Goal: Task Accomplishment & Management: Use online tool/utility

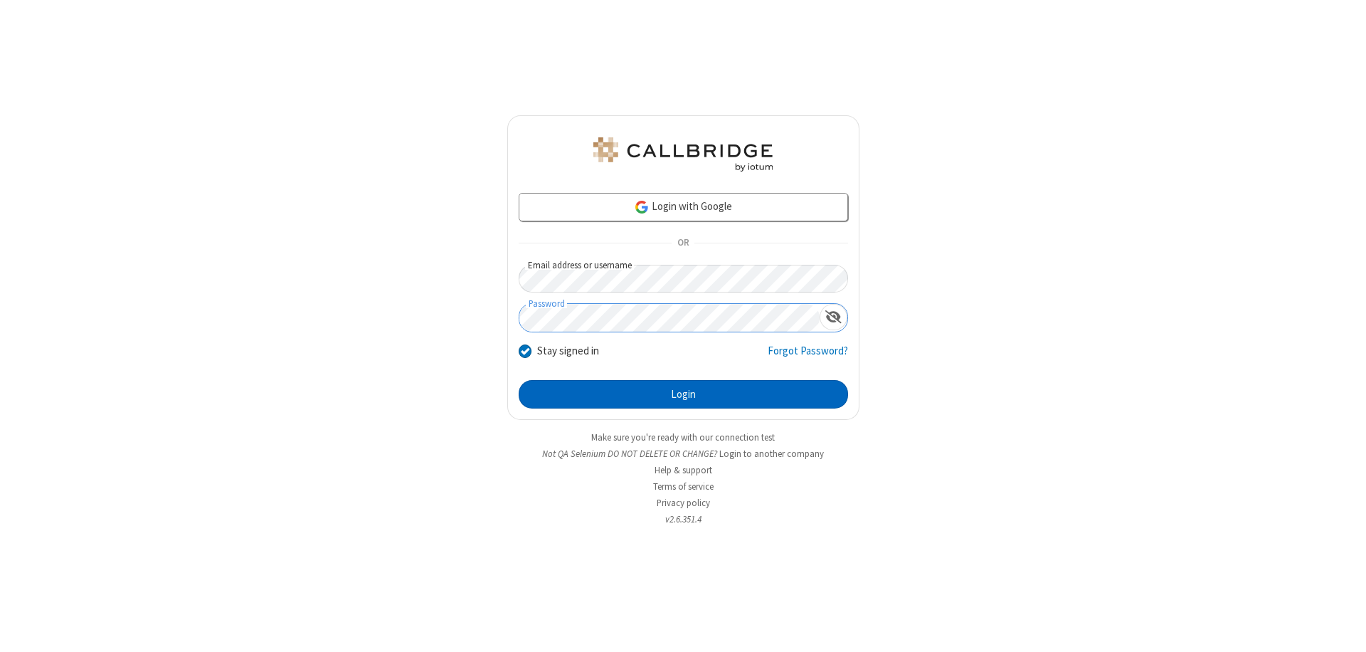
click at [683, 394] on button "Login" at bounding box center [683, 394] width 329 height 28
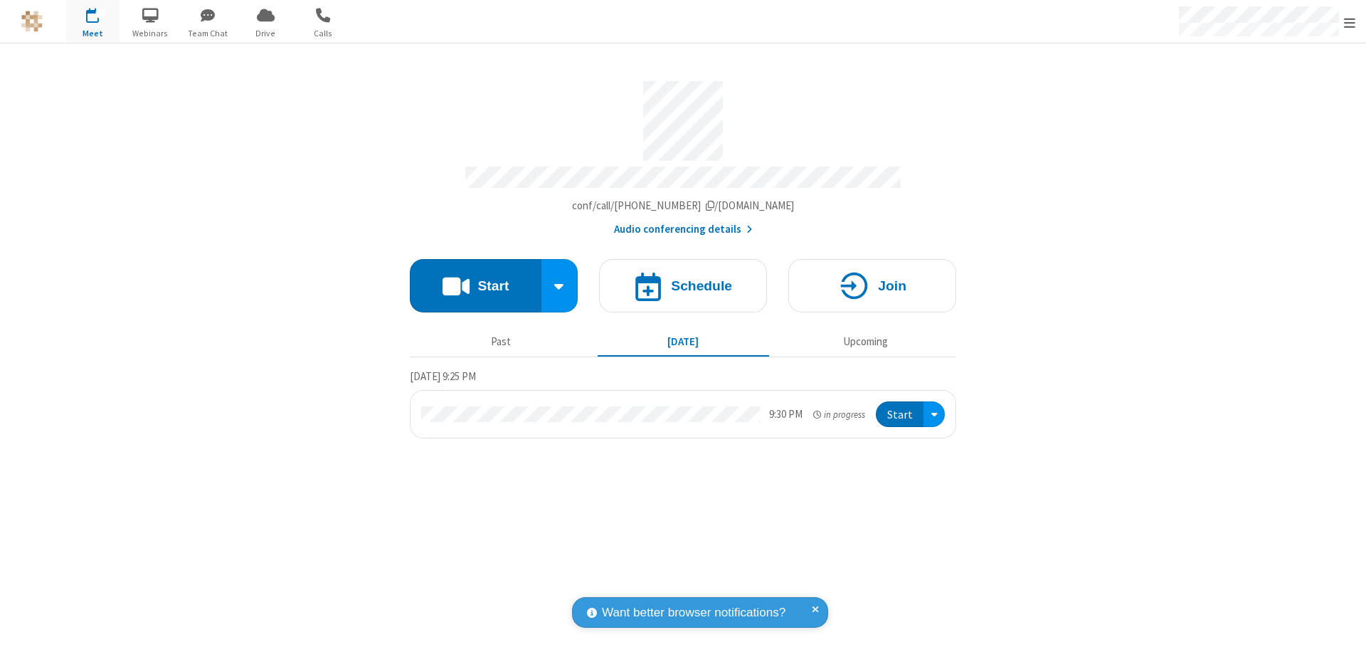
click at [1349, 22] on span "Open menu" at bounding box center [1349, 23] width 11 height 14
click at [265, 33] on span "Drive" at bounding box center [265, 33] width 53 height 13
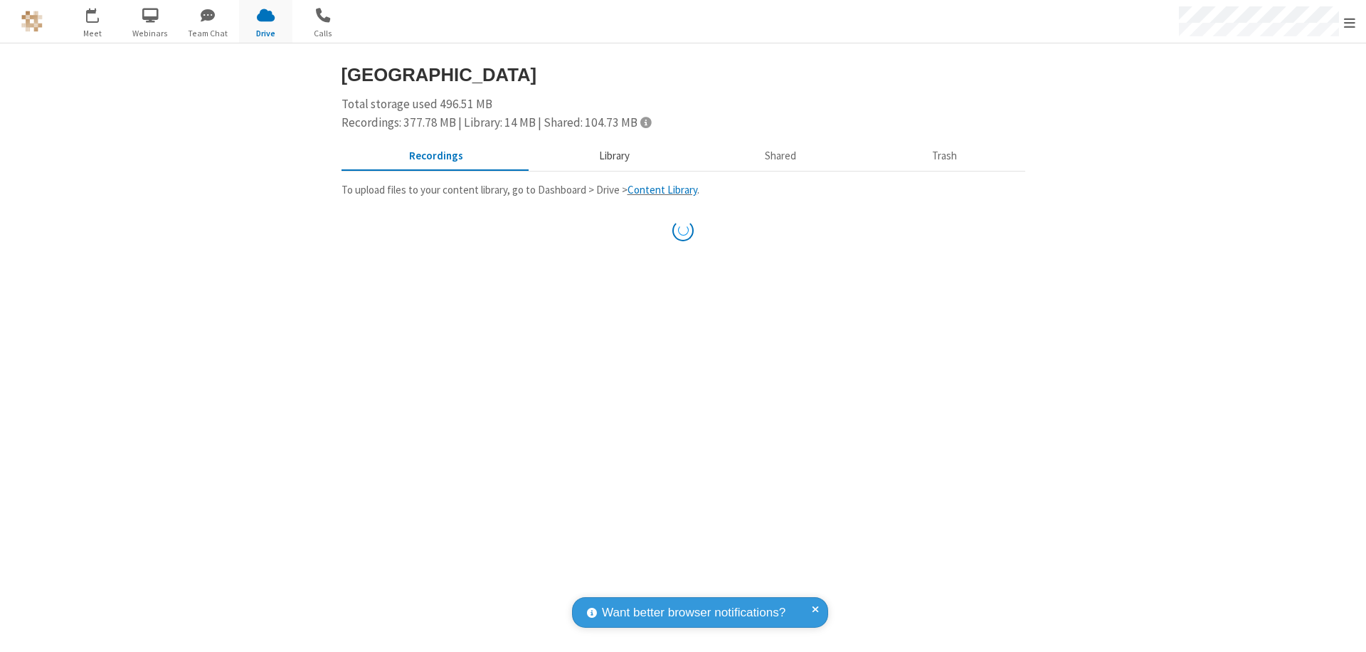
click at [612, 156] on button "Library" at bounding box center [614, 156] width 166 height 27
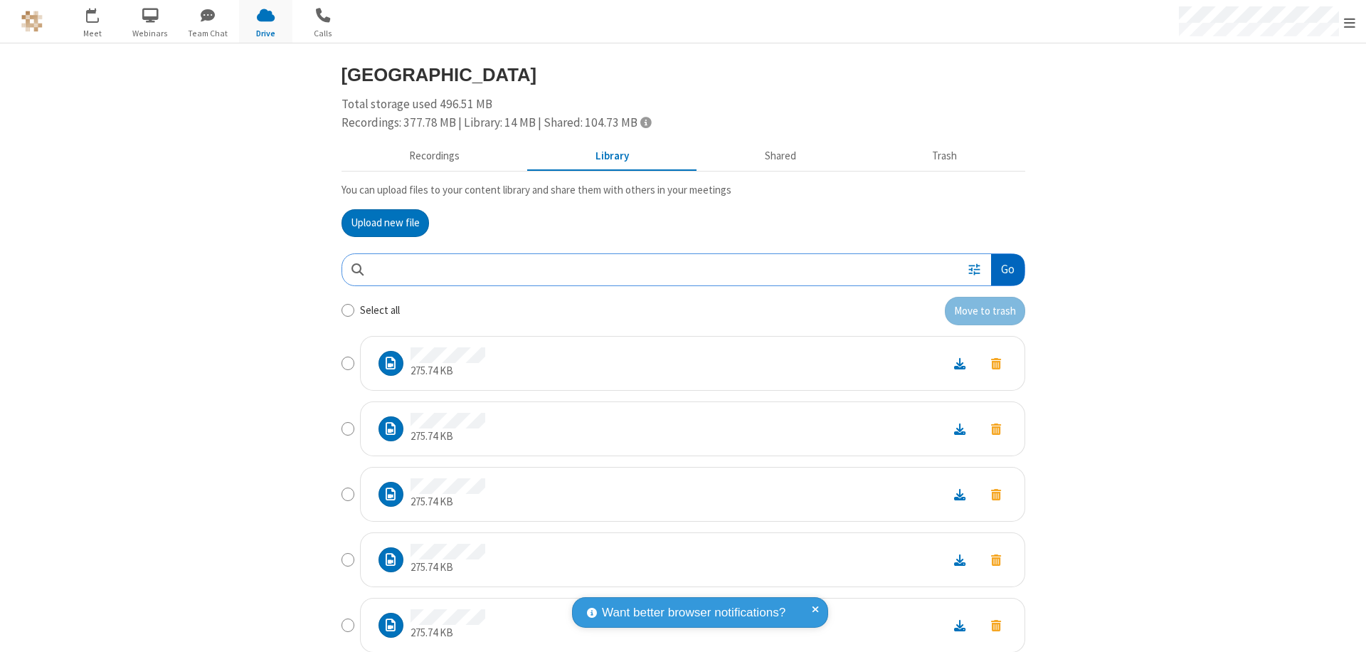
click at [1001, 269] on button "Go" at bounding box center [1007, 270] width 33 height 32
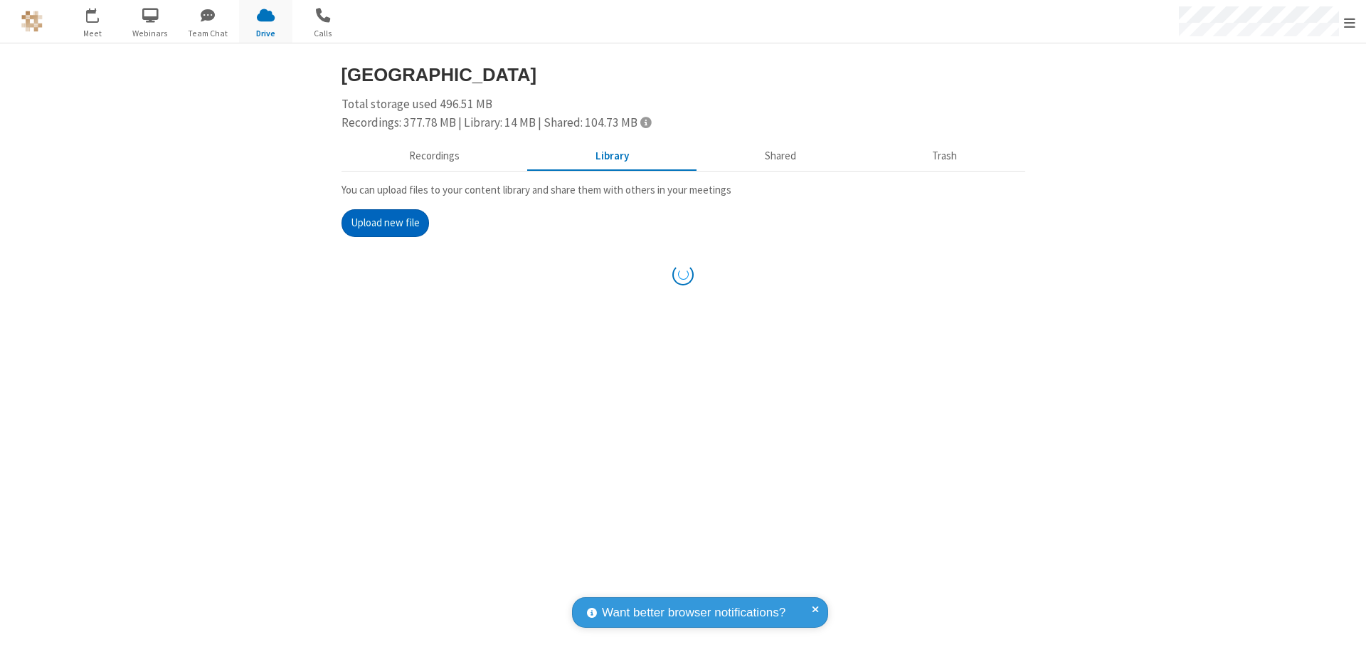
click at [379, 223] on button "Upload new file" at bounding box center [384, 223] width 87 height 28
